Goal: Task Accomplishment & Management: Use online tool/utility

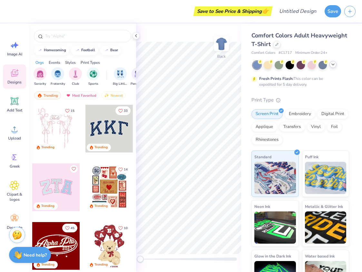
click at [331, 64] on icon at bounding box center [332, 64] width 5 height 5
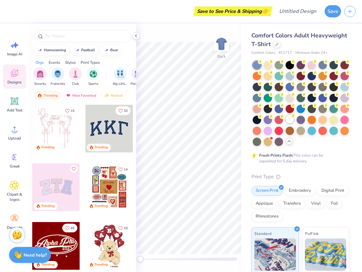
click at [290, 120] on div at bounding box center [289, 119] width 8 height 8
click at [18, 130] on icon at bounding box center [15, 129] width 10 height 10
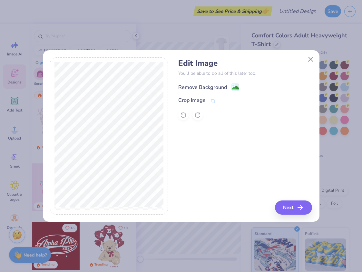
click at [231, 86] on div "Remove Background" at bounding box center [208, 87] width 61 height 8
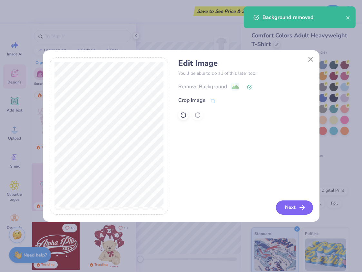
click at [294, 206] on button "Next" at bounding box center [294, 207] width 37 height 14
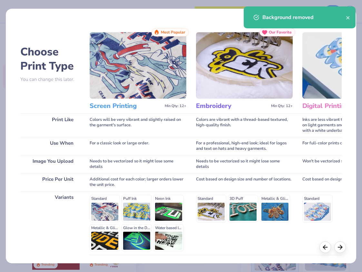
click at [241, 127] on div "Colors are vibrant with a thread-based textured, high-quality finish." at bounding box center [244, 125] width 97 height 24
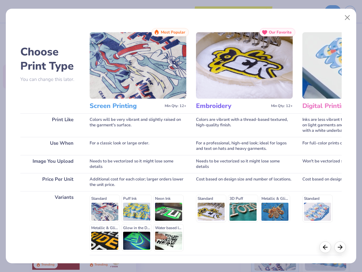
click at [157, 72] on img at bounding box center [138, 65] width 97 height 66
click at [157, 73] on img at bounding box center [138, 65] width 97 height 66
click at [125, 104] on h3 "Screen Printing" at bounding box center [126, 106] width 72 height 8
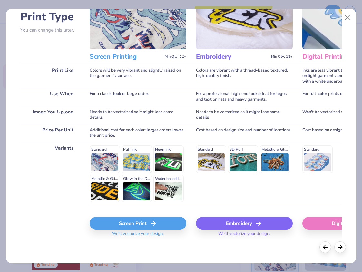
scroll to position [49, 0]
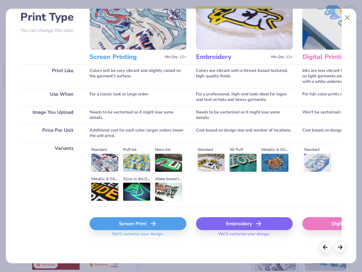
click at [141, 223] on div "Screen Print" at bounding box center [138, 223] width 97 height 13
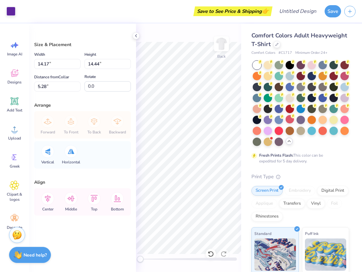
type input "5.60"
type input "5.70"
type input "2.83"
type input "2.88"
type input "1.40"
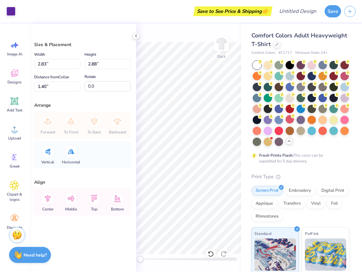
type input "3.70"
type input "3.77"
type input "3.91"
type input "3.98"
type input "1.12"
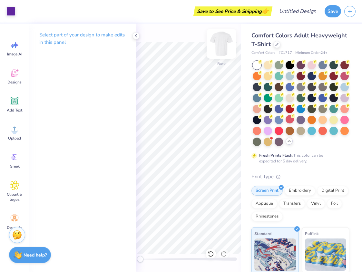
click at [219, 40] on img at bounding box center [221, 44] width 26 height 26
click at [224, 45] on img at bounding box center [221, 44] width 26 height 26
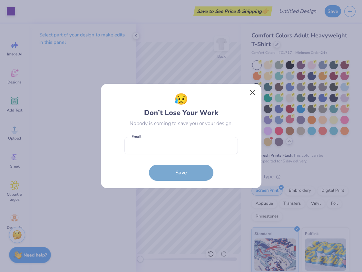
click at [250, 90] on button "Close" at bounding box center [252, 93] width 12 height 12
